Goal: Browse casually

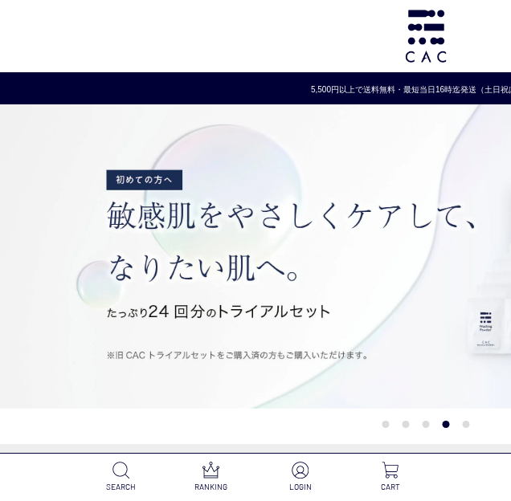
click at [68, 21] on h1 at bounding box center [425, 36] width 851 height 72
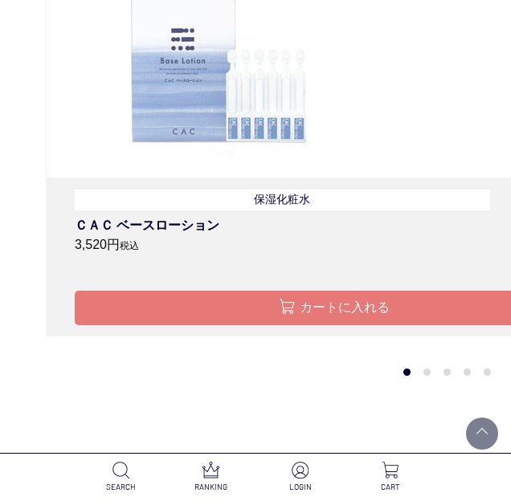
scroll to position [1686, 0]
